Goal: Information Seeking & Learning: Understand process/instructions

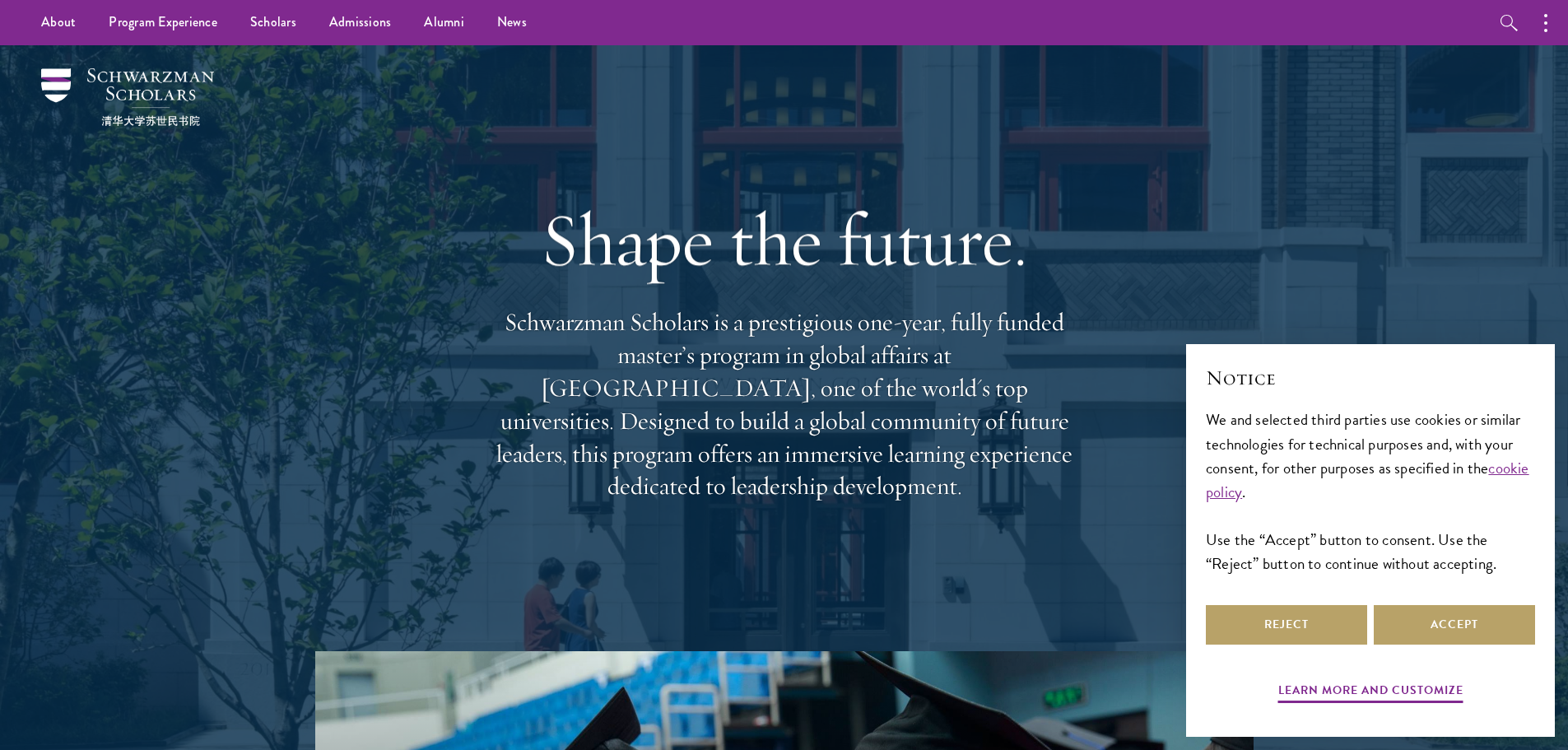
drag, startPoint x: 1076, startPoint y: 481, endPoint x: 501, endPoint y: 320, distance: 597.1
click at [501, 320] on div "Shape the future. Schwarzman Scholars is a prestigious one-year, fully funded m…" at bounding box center [784, 348] width 592 height 475
copy p "Schwarzman Scholars is a prestigious one-year, fully funded master’s program in…"
click at [1460, 616] on button "Accept" at bounding box center [1454, 625] width 162 height 39
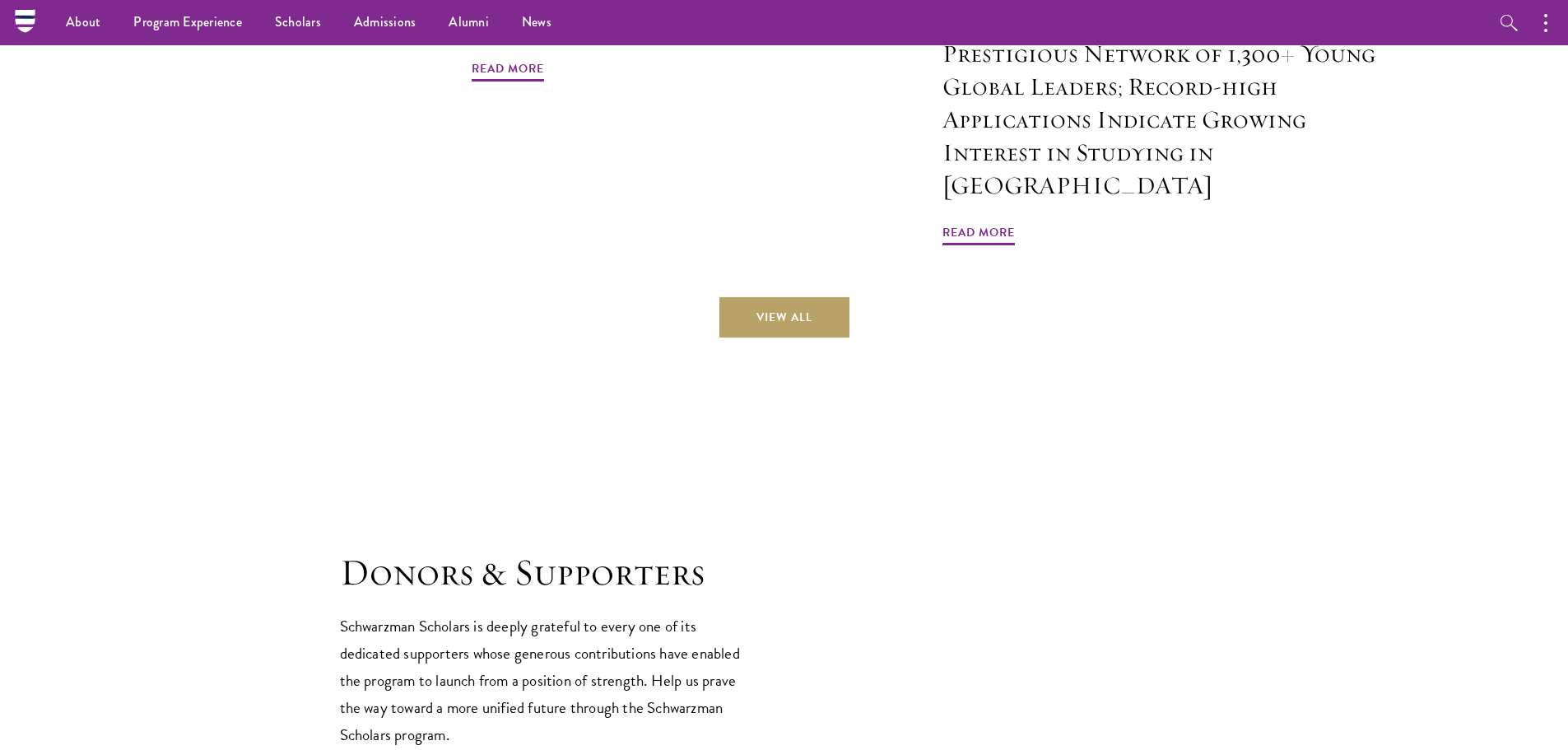
scroll to position [3864, 0]
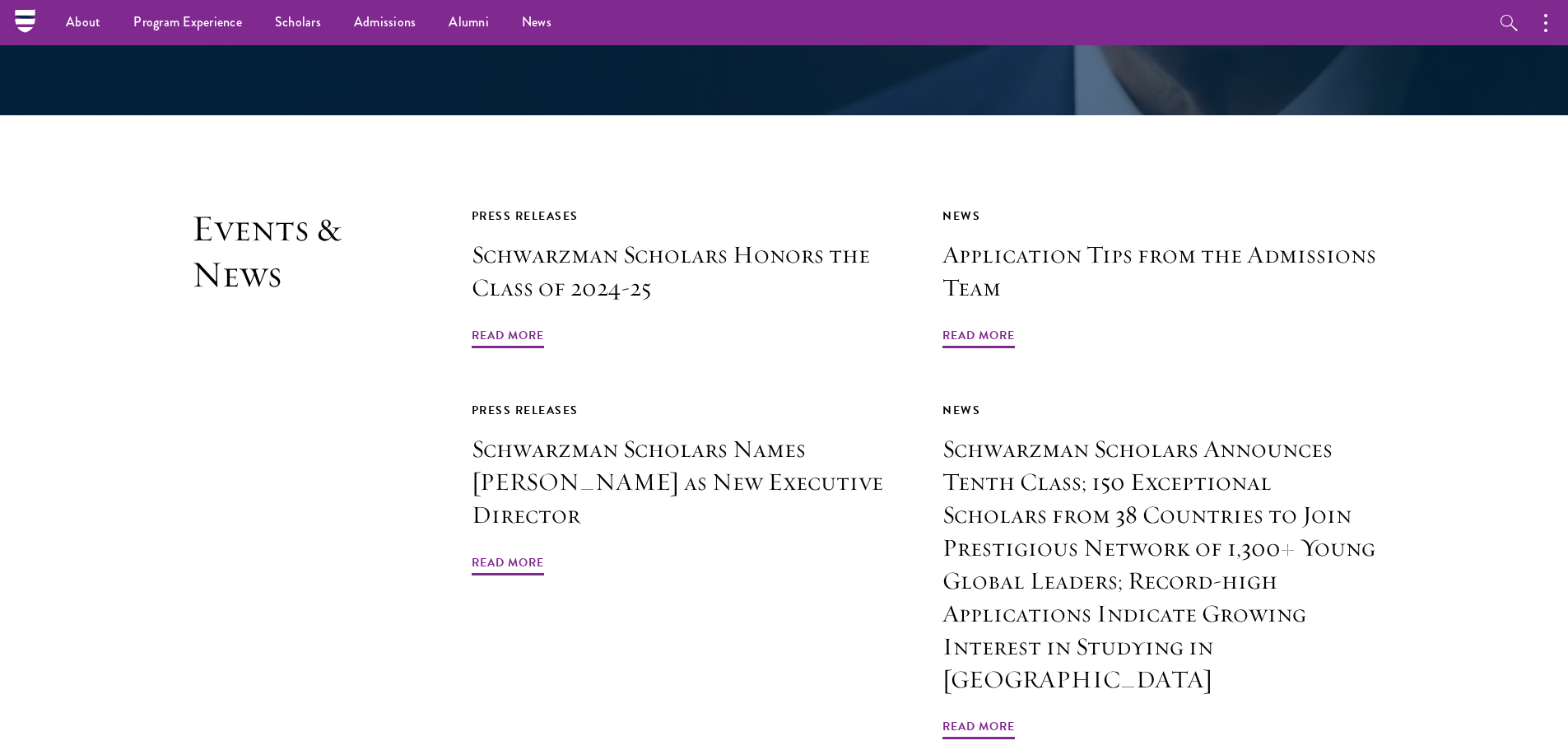
drag, startPoint x: 575, startPoint y: 204, endPoint x: 351, endPoint y: 192, distance: 224.3
click at [350, 206] on h2 "Events & News" at bounding box center [290, 474] width 197 height 536
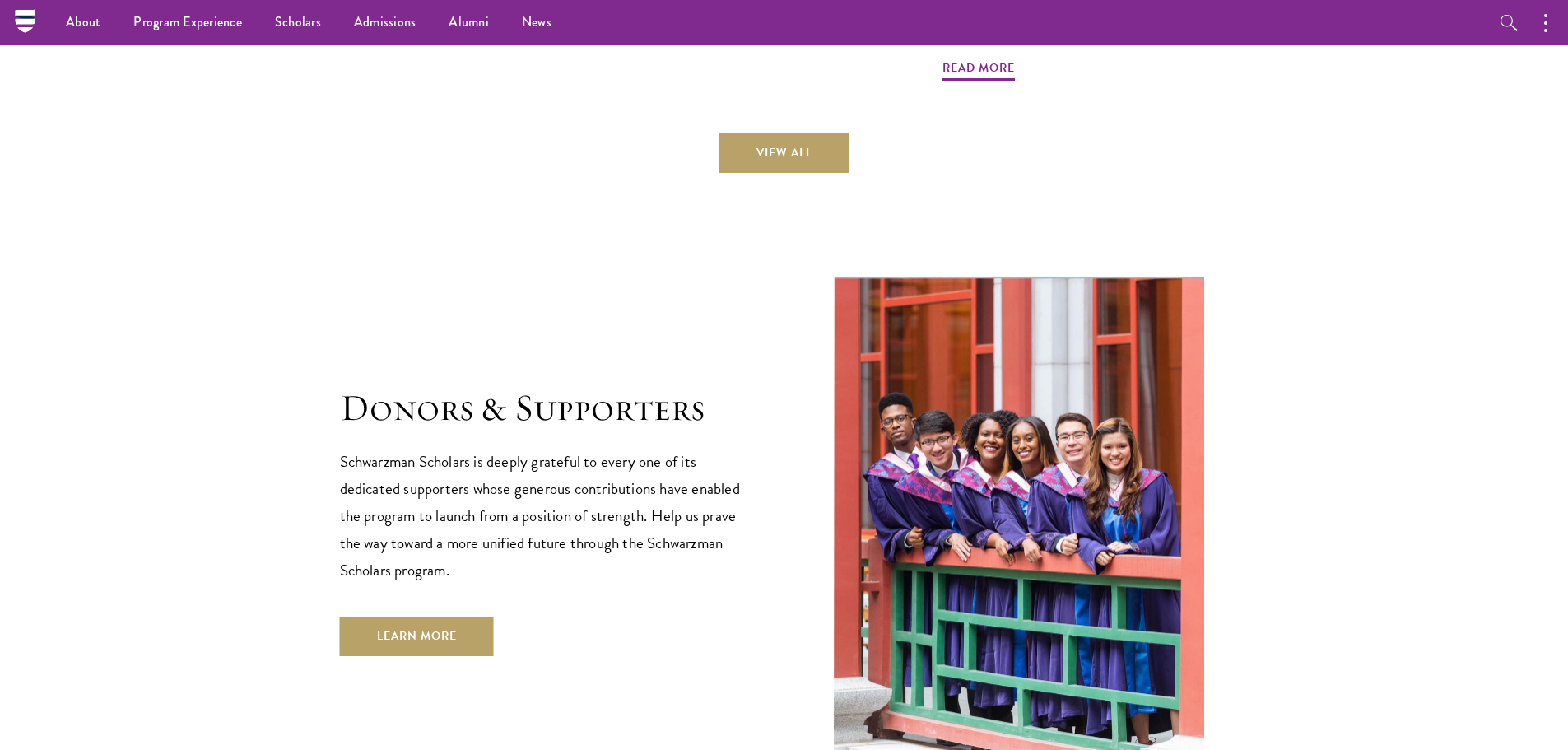
scroll to position [4934, 0]
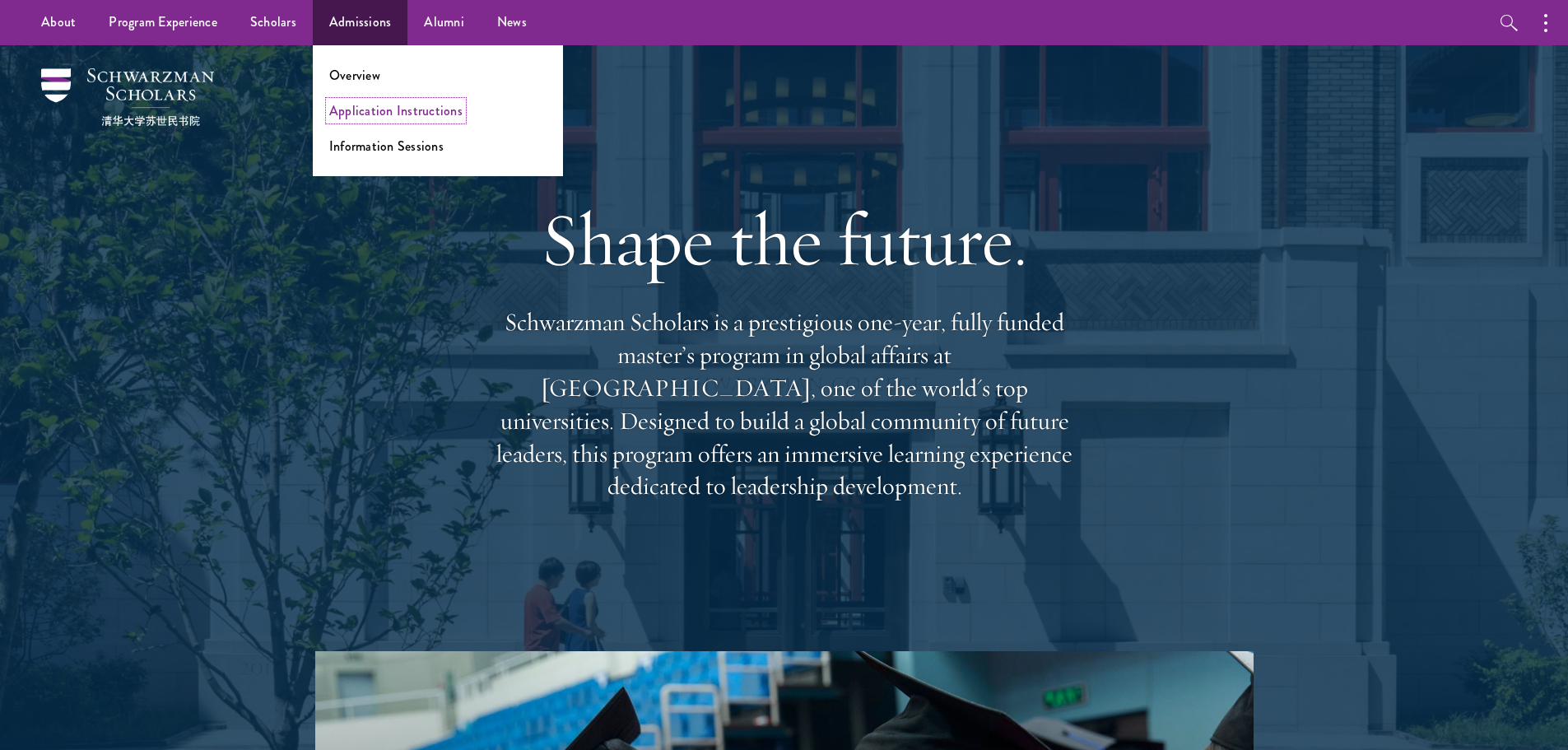
click at [373, 109] on link "Application Instructions" at bounding box center [396, 110] width 133 height 19
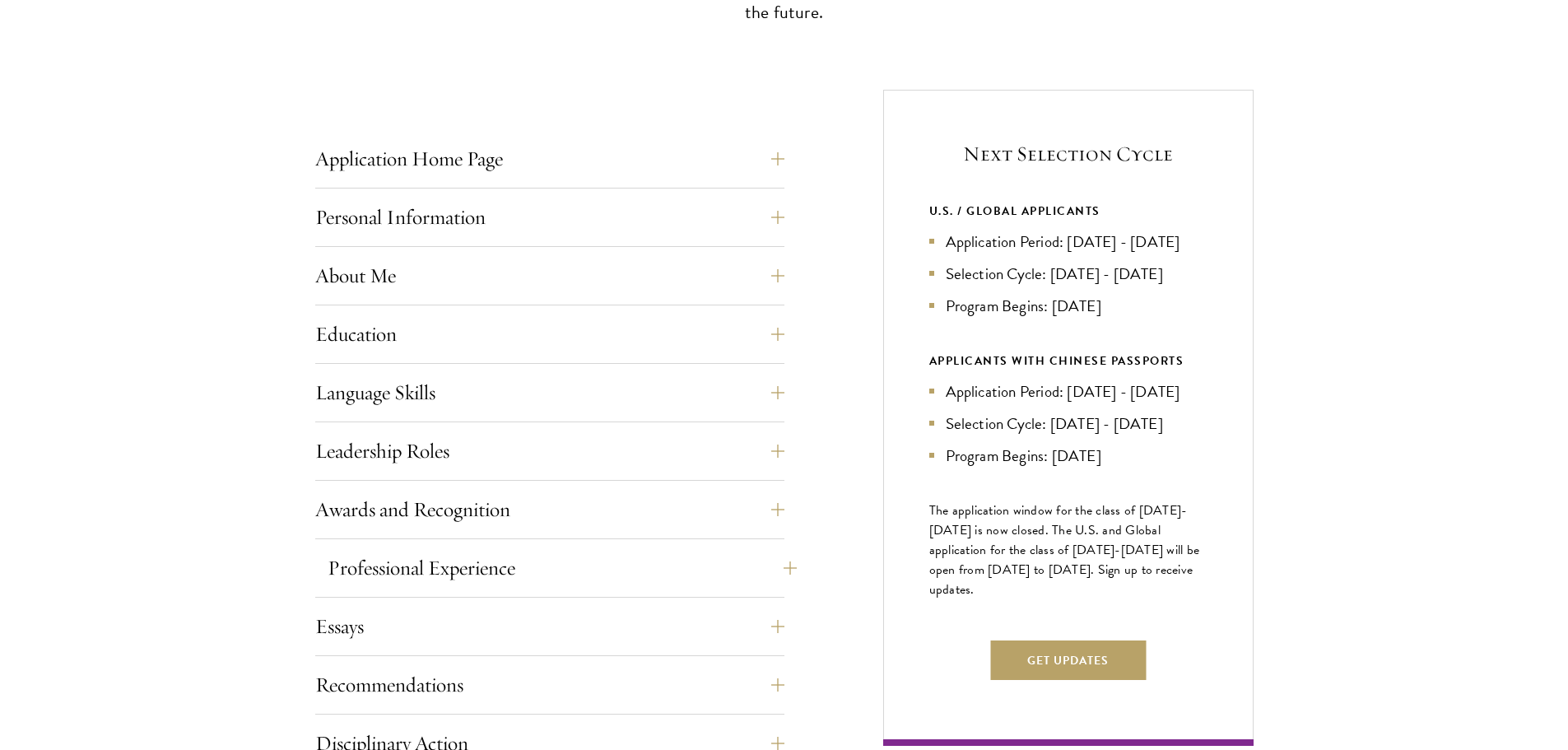
scroll to position [824, 0]
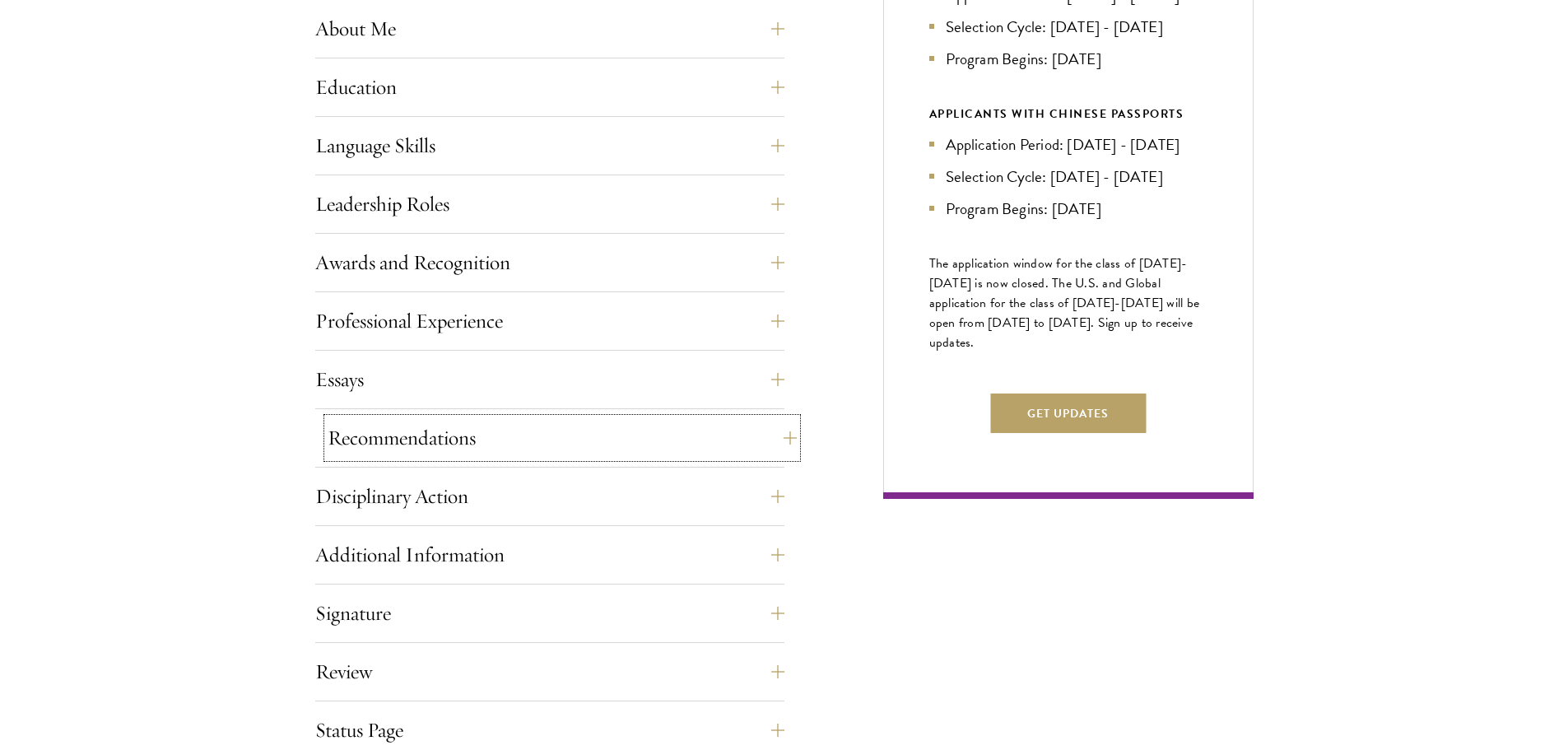
click at [778, 454] on button "Recommendations" at bounding box center [562, 438] width 469 height 39
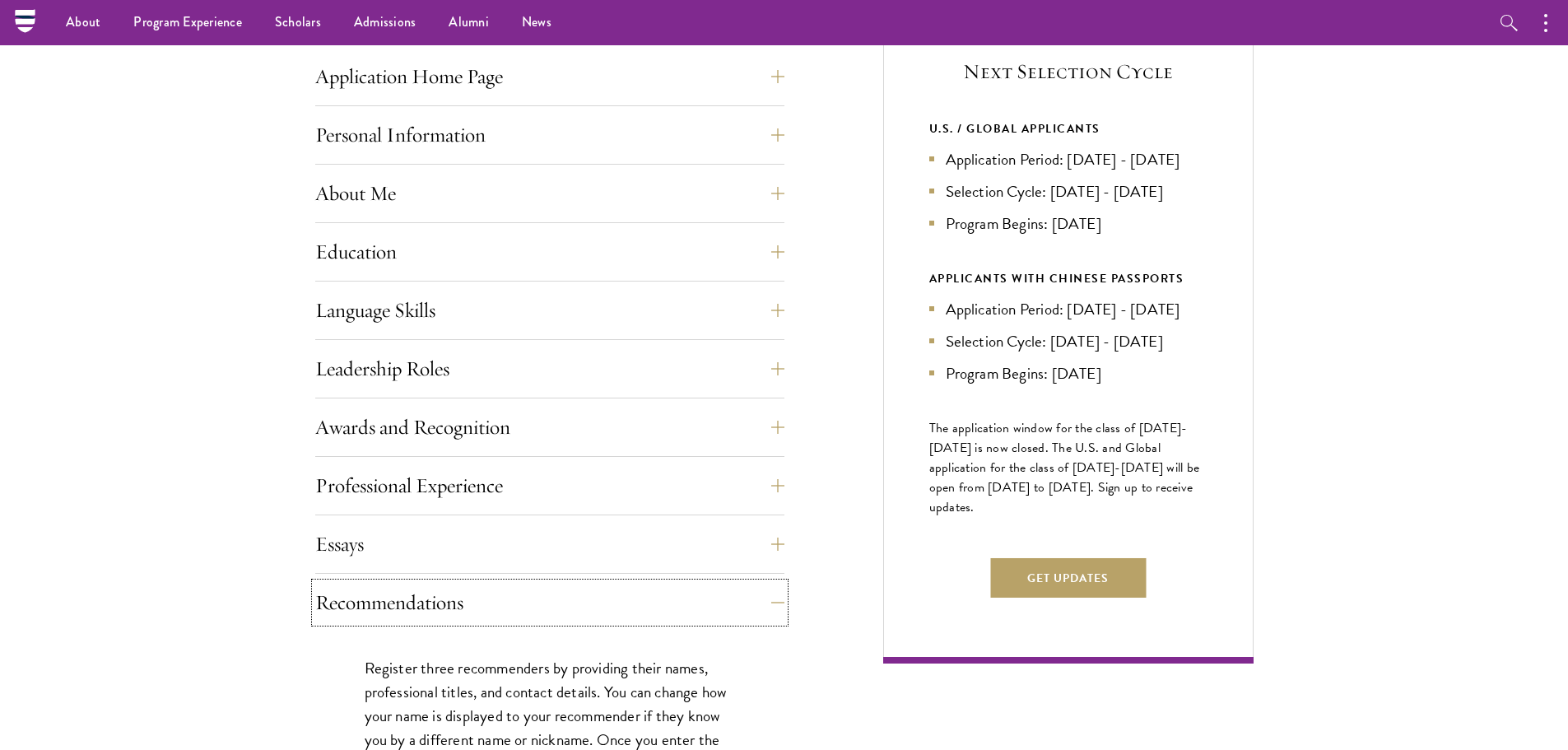
scroll to position [494, 0]
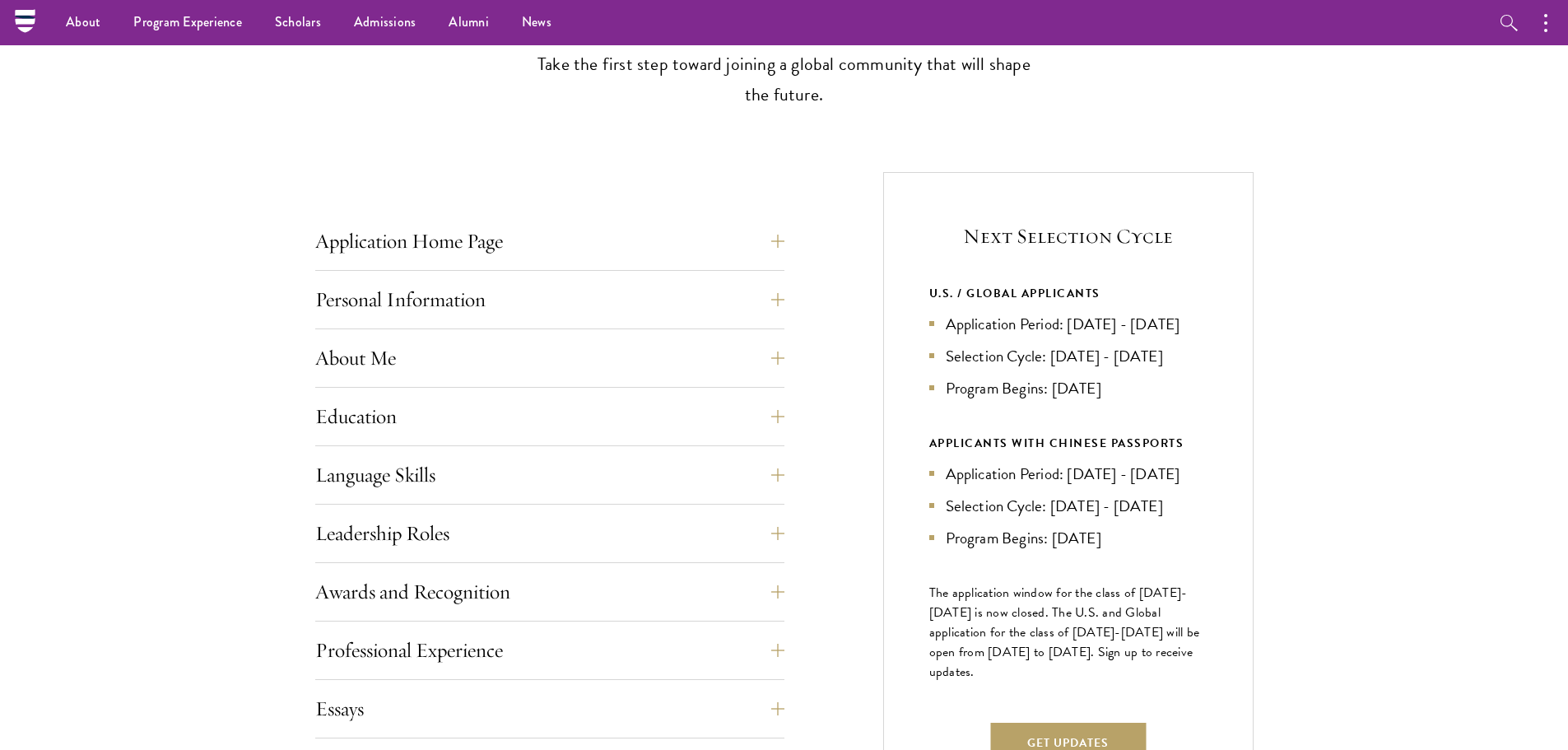
click at [1057, 328] on li "Application Period: [DATE] - [DATE]" at bounding box center [1068, 324] width 278 height 24
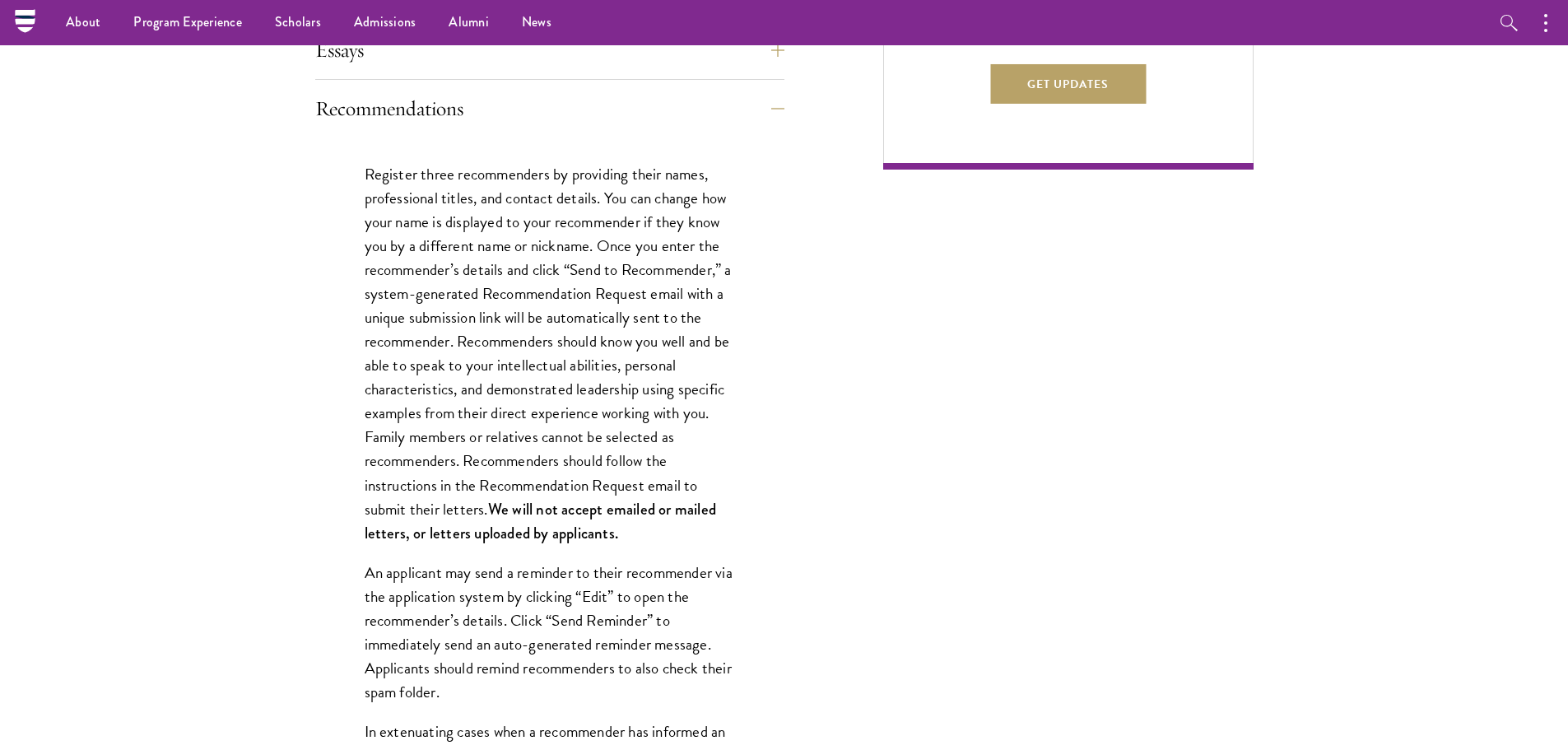
scroll to position [1071, 0]
